Goal: Transaction & Acquisition: Purchase product/service

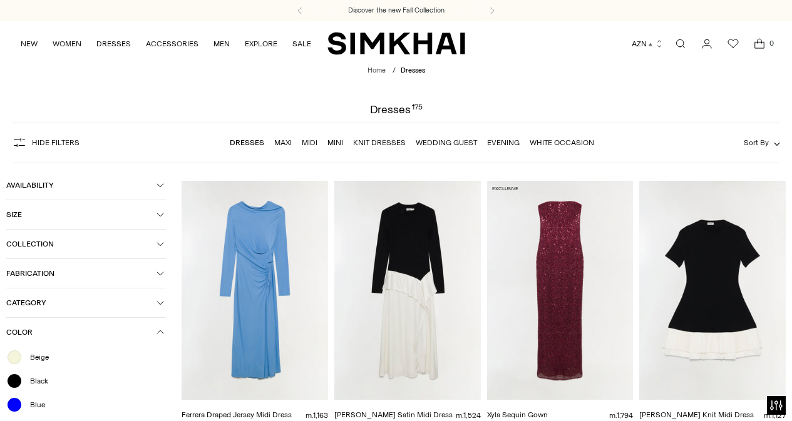
scroll to position [357, 0]
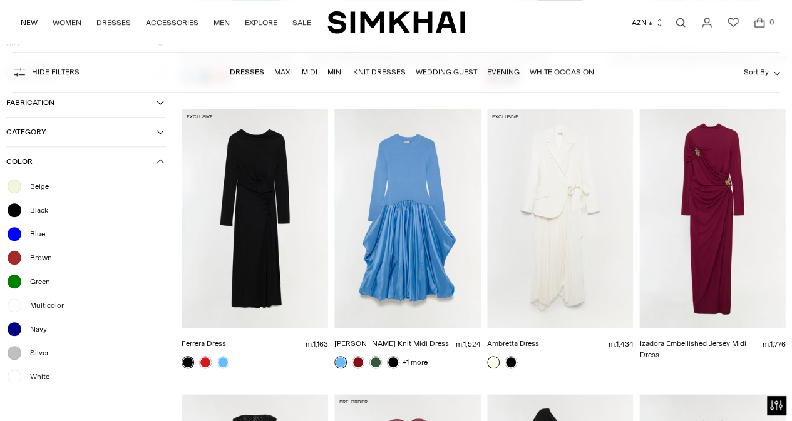
click at [38, 306] on span "Multicolor" at bounding box center [43, 305] width 41 height 11
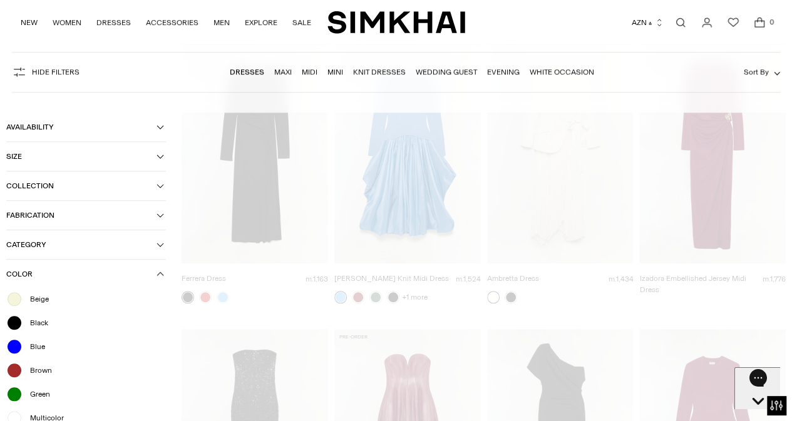
scroll to position [28, 0]
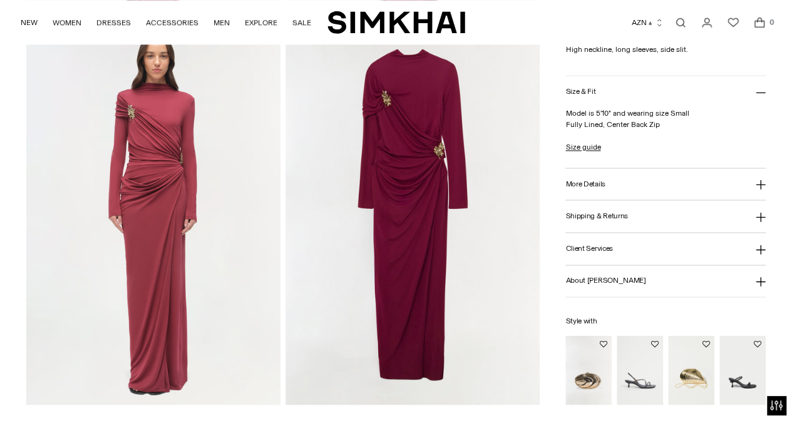
scroll to position [816, 0]
